Goal: Information Seeking & Learning: Check status

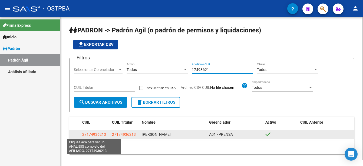
type input "17493621"
click at [102, 134] on span "27174936213" at bounding box center [94, 135] width 24 height 4
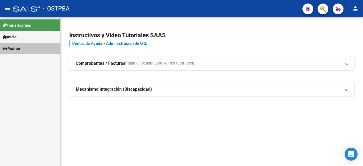
click at [17, 47] on span "Padrón" at bounding box center [11, 49] width 17 height 6
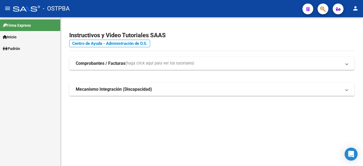
click at [16, 47] on span "Padrón" at bounding box center [11, 49] width 17 height 6
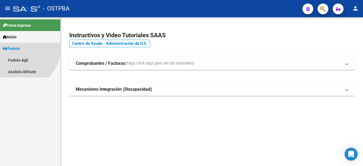
click at [16, 47] on span "Padrón" at bounding box center [11, 49] width 17 height 6
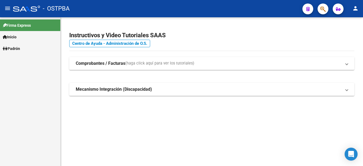
click at [16, 48] on span "Padrón" at bounding box center [11, 49] width 17 height 6
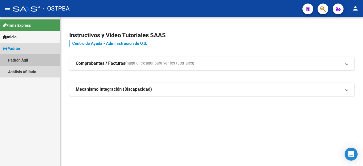
click at [19, 59] on link "Padrón Ágil" at bounding box center [30, 60] width 60 height 12
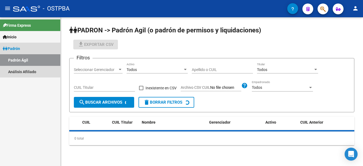
click at [19, 59] on link "Padrón Ágil" at bounding box center [30, 60] width 60 height 12
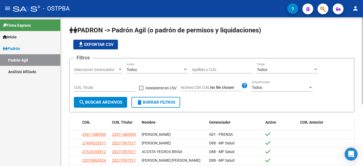
click at [193, 65] on div "Apellido o CUIL" at bounding box center [222, 68] width 61 height 11
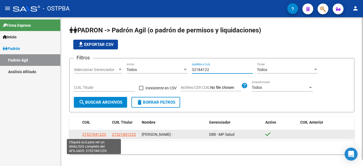
type input "32184122"
click at [91, 134] on span "27321841223" at bounding box center [94, 135] width 24 height 4
type textarea "27321841223"
